Goal: Use online tool/utility: Use online tool/utility

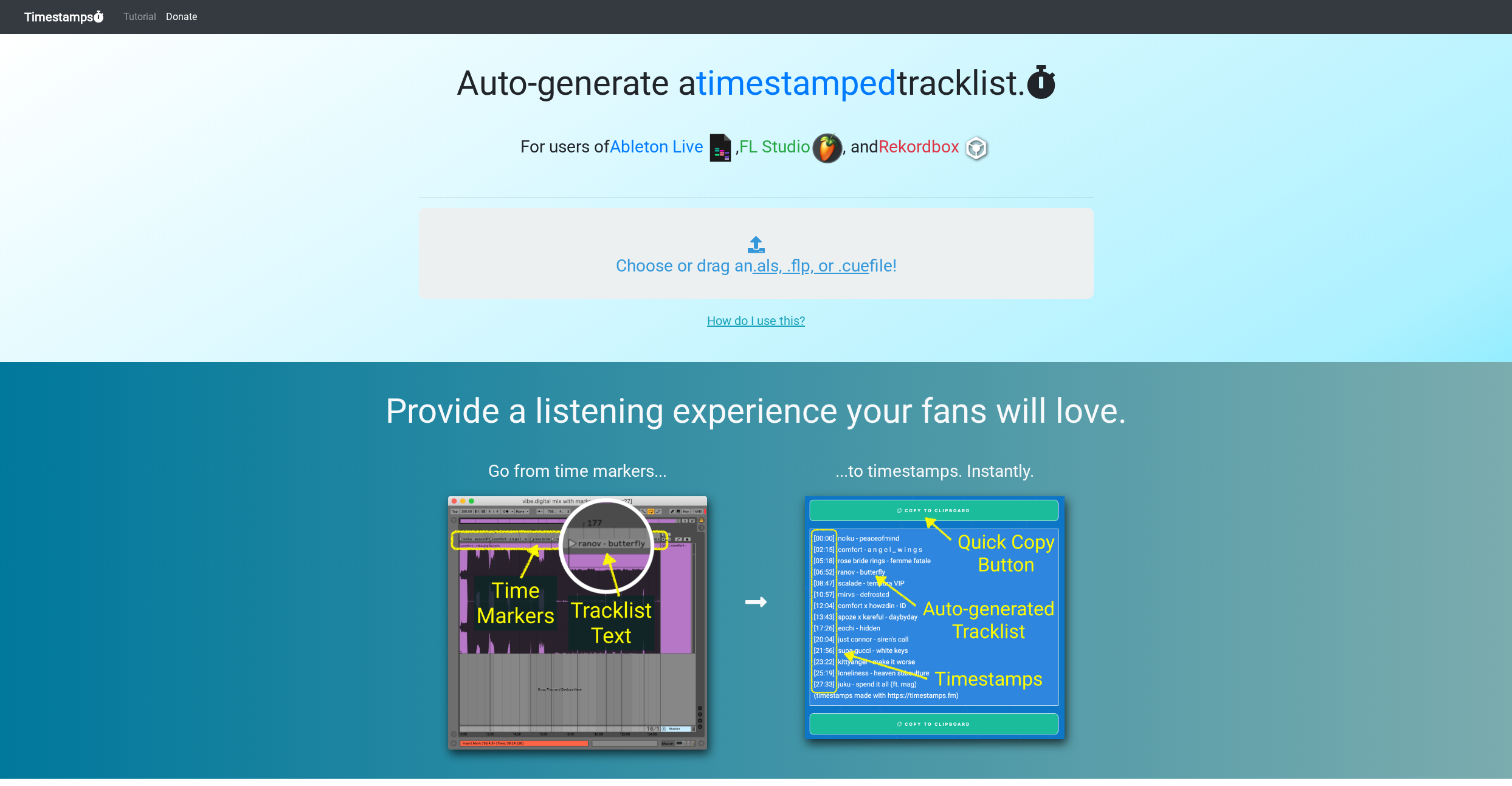
click at [804, 266] on input "Choose or drag an .als, .flp, or .cue file!" at bounding box center [756, 253] width 675 height 91
type input "C:\fakepath\uanradio_062_fastboy.als"
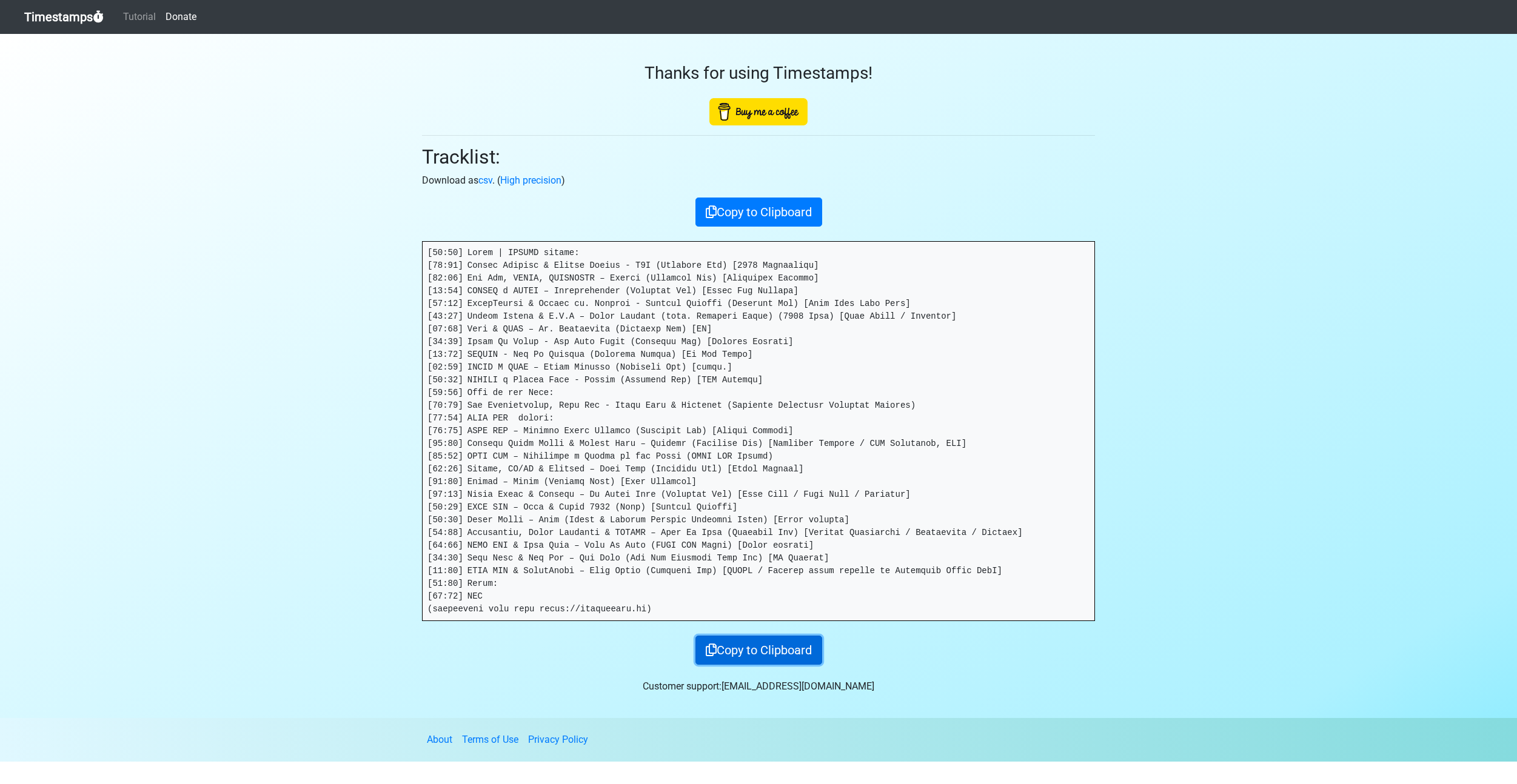
click at [755, 641] on button "Copy to Clipboard" at bounding box center [759, 650] width 127 height 29
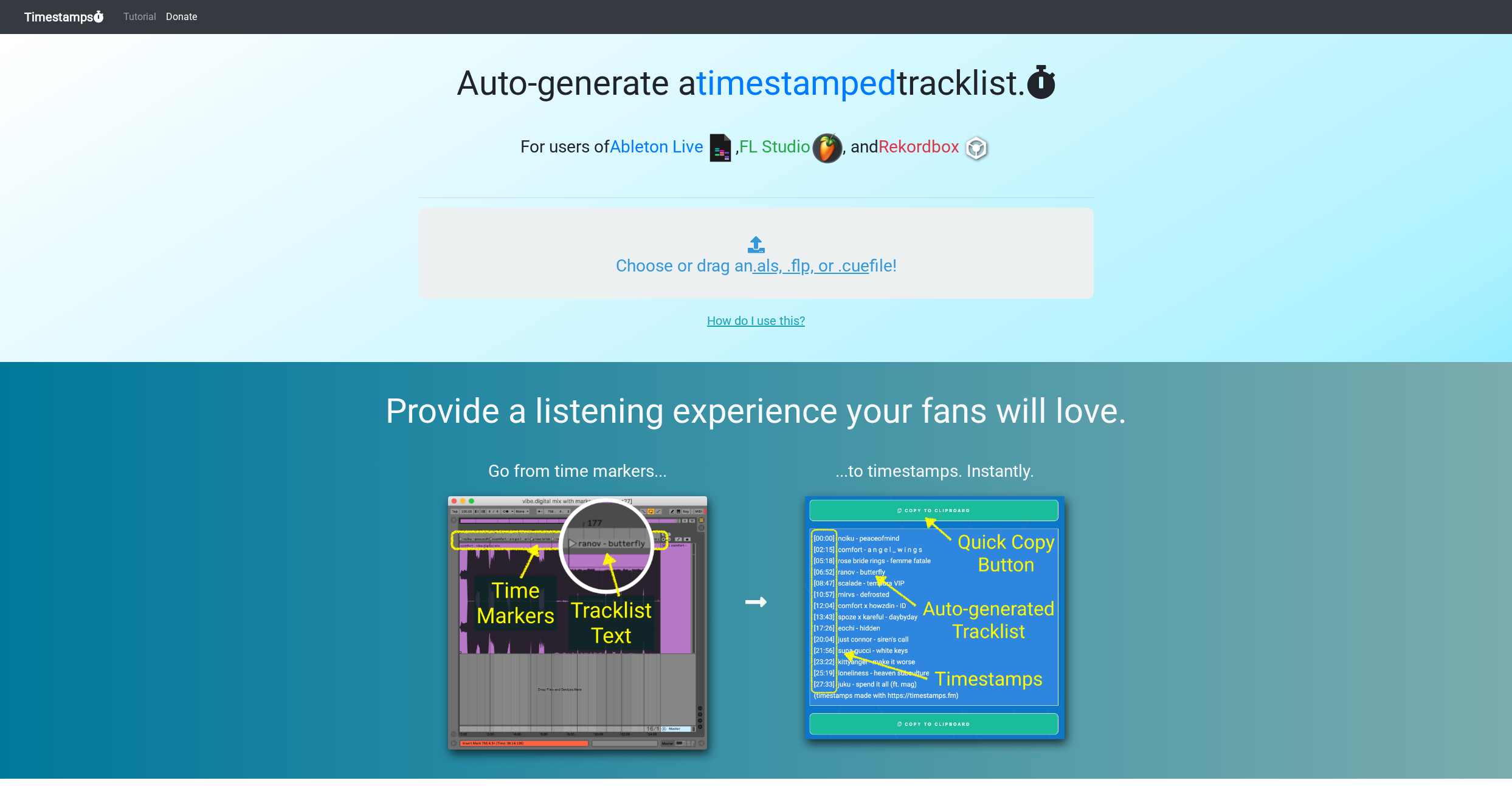
click at [614, 234] on input "Choose or drag an .als, .flp, or .cue file!" at bounding box center [756, 253] width 675 height 91
type input "C:\fakepath\uanradio_063_mikewilliams.als"
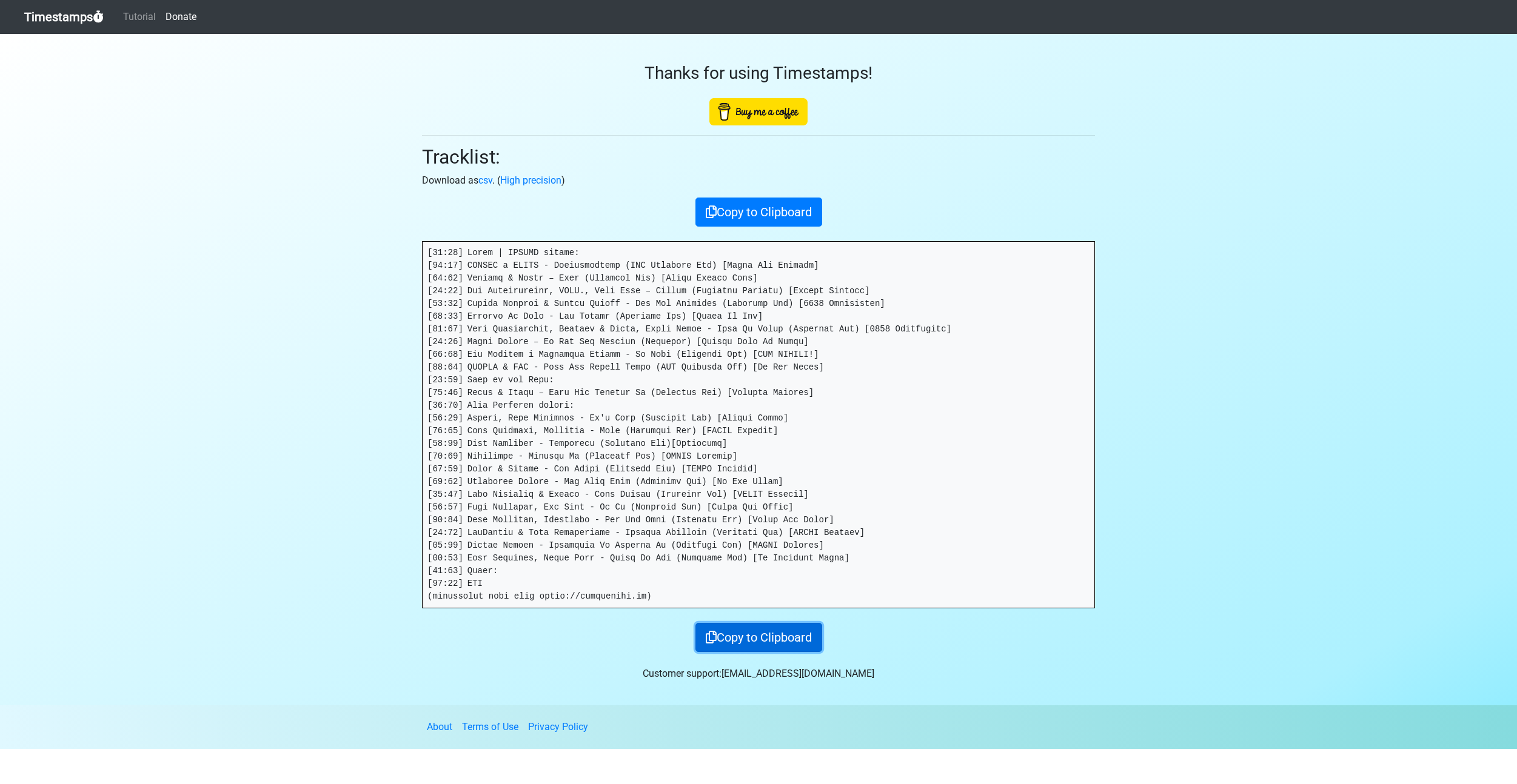
click at [779, 635] on button "Copy to Clipboard" at bounding box center [759, 637] width 127 height 29
